Goal: Find specific page/section: Find specific page/section

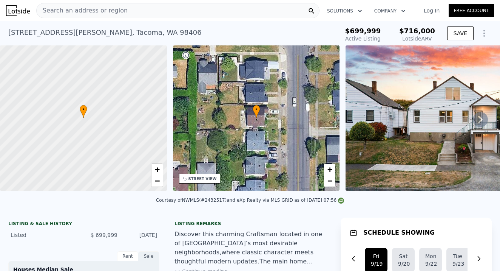
click at [129, 11] on div "Search an address or region" at bounding box center [177, 10] width 283 height 15
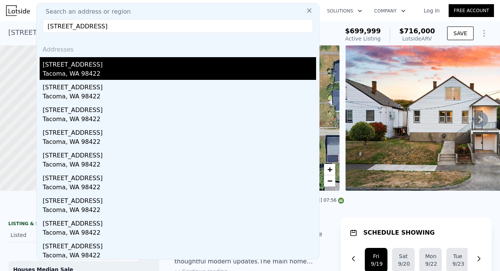
type input "[STREET_ADDRESS]"
click at [90, 71] on div "Tacoma, WA 98422" at bounding box center [180, 74] width 274 height 11
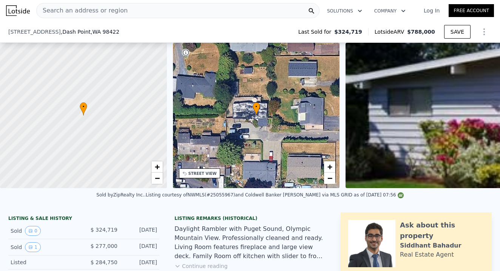
scroll to position [251, 0]
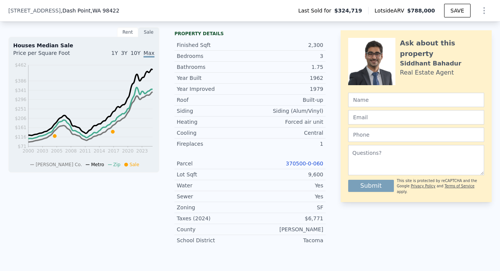
click at [307, 163] on link "370500-0-060" at bounding box center [304, 163] width 37 height 6
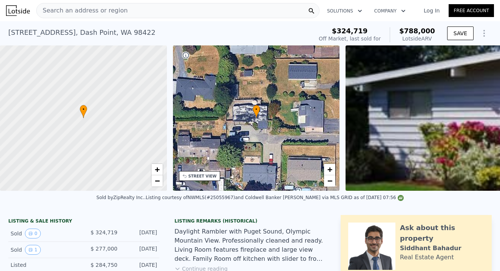
click at [131, 11] on div "Search an address or region" at bounding box center [177, 10] width 283 height 15
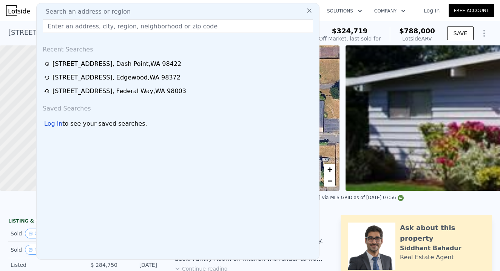
scroll to position [0, 0]
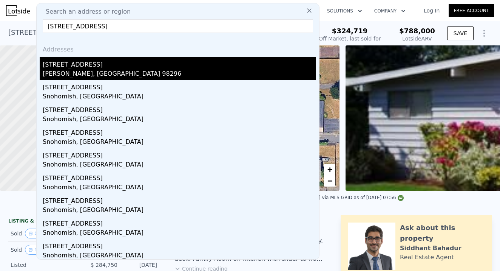
type input "[STREET_ADDRESS]"
click at [88, 70] on div "[PERSON_NAME], [GEOGRAPHIC_DATA] 98296" at bounding box center [180, 74] width 274 height 11
